Goal: Task Accomplishment & Management: Manage account settings

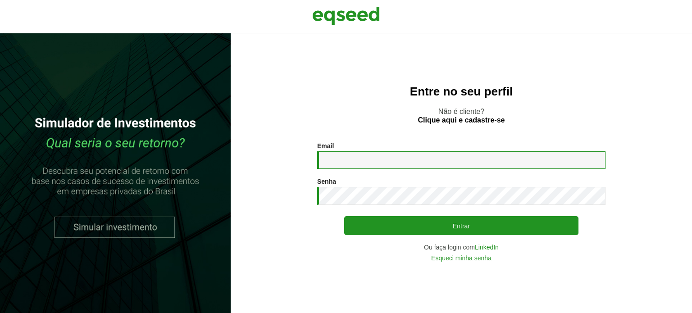
click at [373, 156] on input "Email *" at bounding box center [461, 160] width 289 height 18
type input "**********"
click at [344, 216] on button "Entrar" at bounding box center [461, 225] width 234 height 19
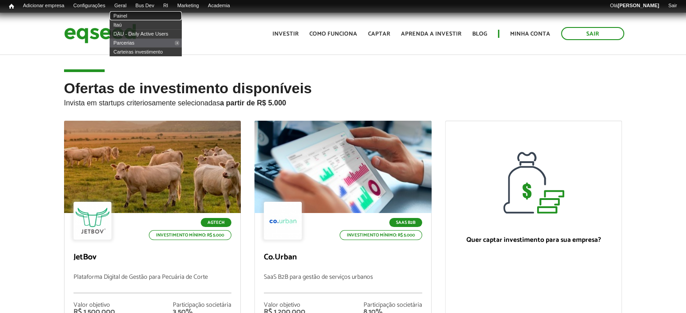
click at [128, 15] on link "Painel" at bounding box center [146, 15] width 72 height 9
